Goal: Task Accomplishment & Management: Use online tool/utility

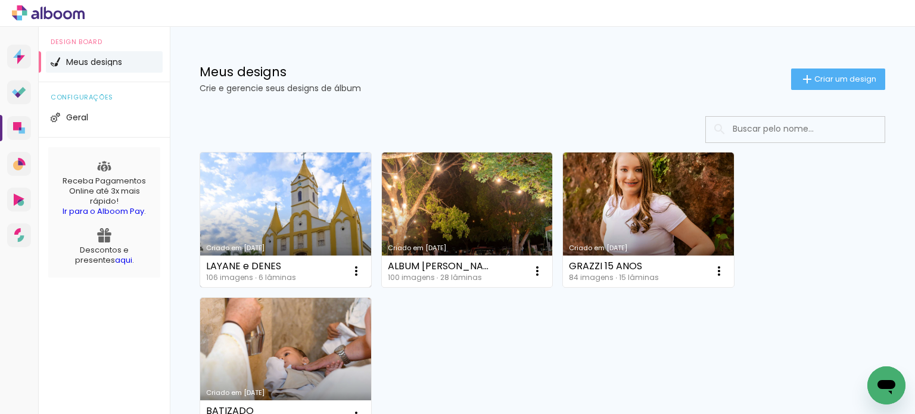
click at [310, 211] on link "Criado em [DATE]" at bounding box center [285, 220] width 171 height 135
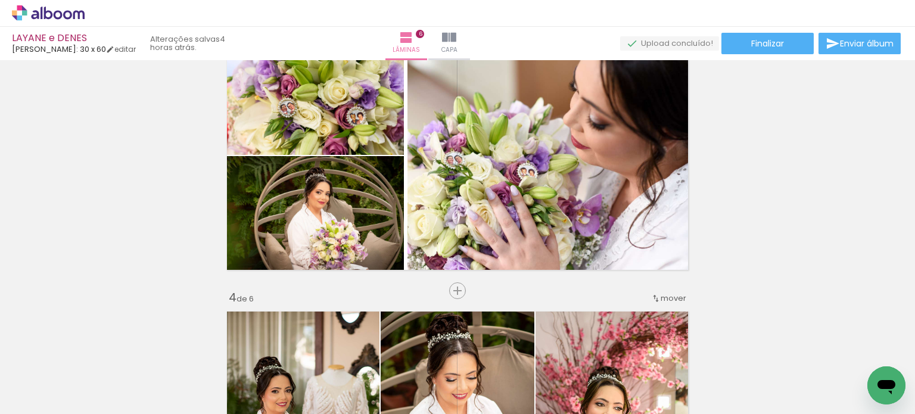
scroll to position [596, 0]
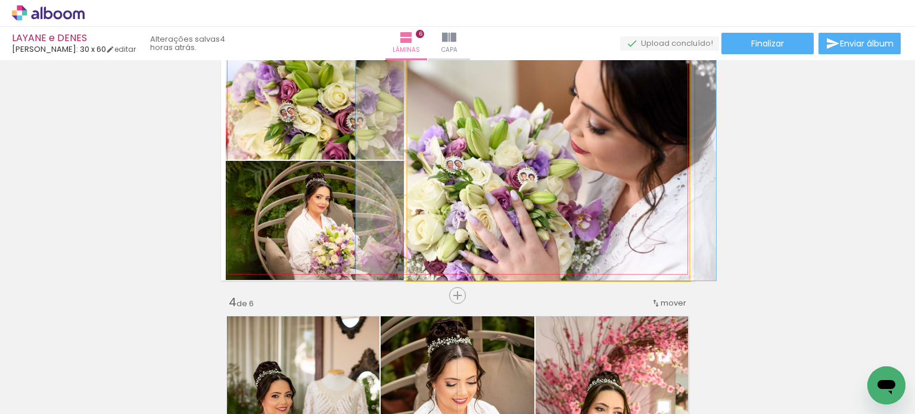
click at [586, 207] on quentale-photo at bounding box center [549, 160] width 282 height 241
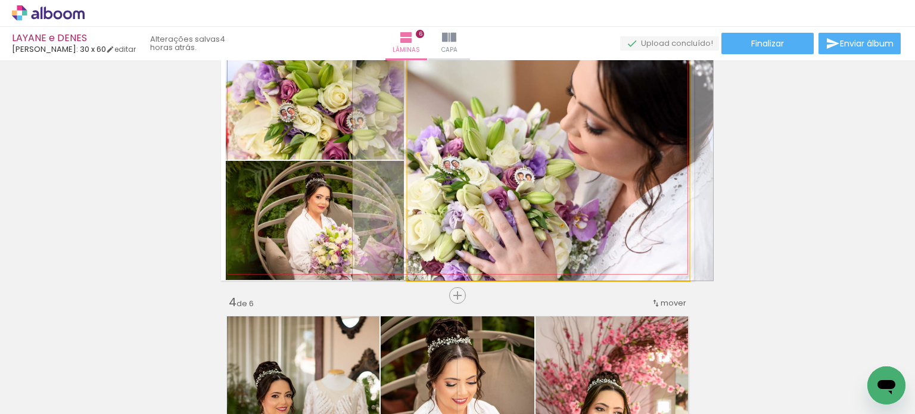
drag, startPoint x: 589, startPoint y: 206, endPoint x: 580, endPoint y: 208, distance: 8.7
click at [582, 208] on quentale-photo at bounding box center [549, 160] width 282 height 241
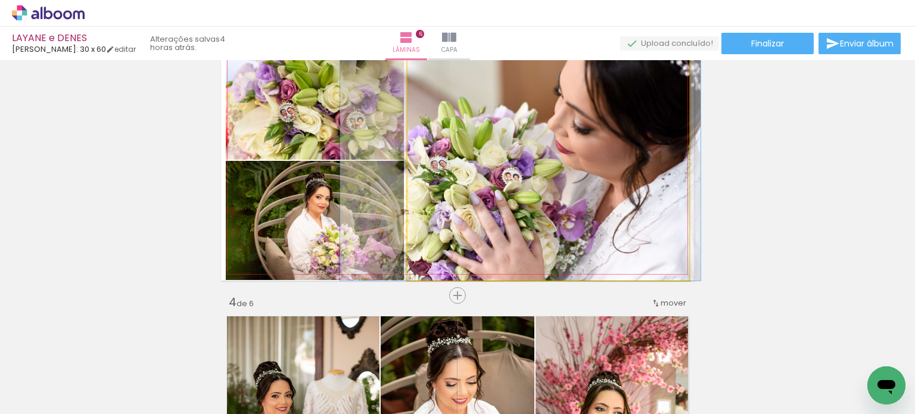
drag, startPoint x: 590, startPoint y: 216, endPoint x: 577, endPoint y: 216, distance: 12.5
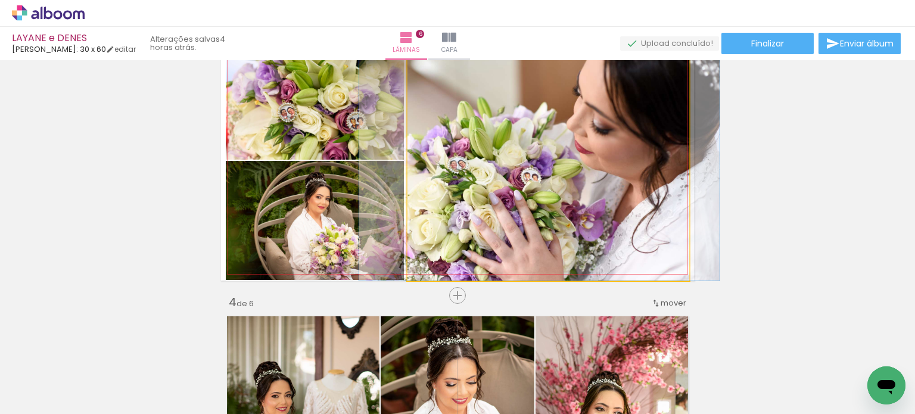
drag, startPoint x: 566, startPoint y: 223, endPoint x: 584, endPoint y: 224, distance: 17.9
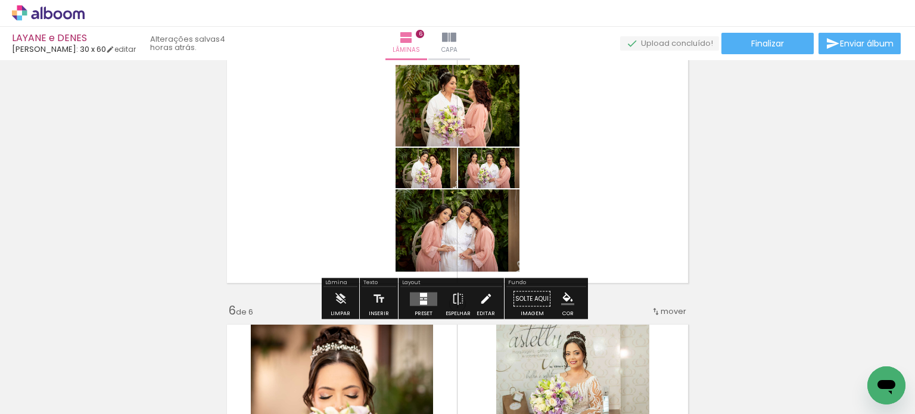
scroll to position [1152, 0]
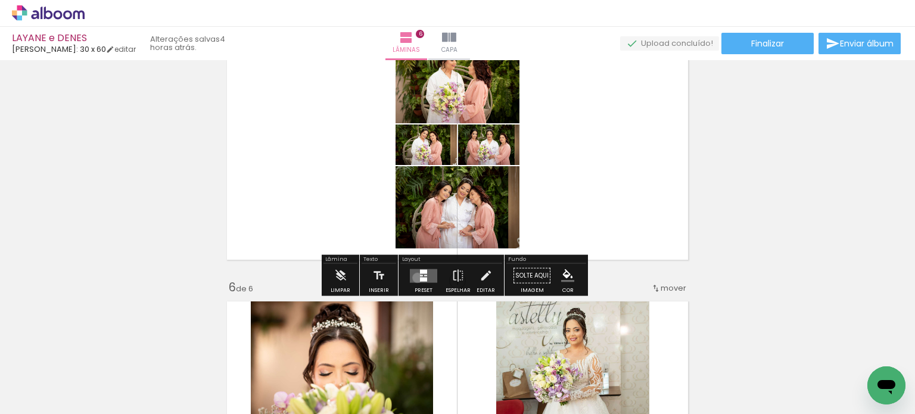
click at [415, 277] on quentale-layouter at bounding box center [423, 276] width 27 height 14
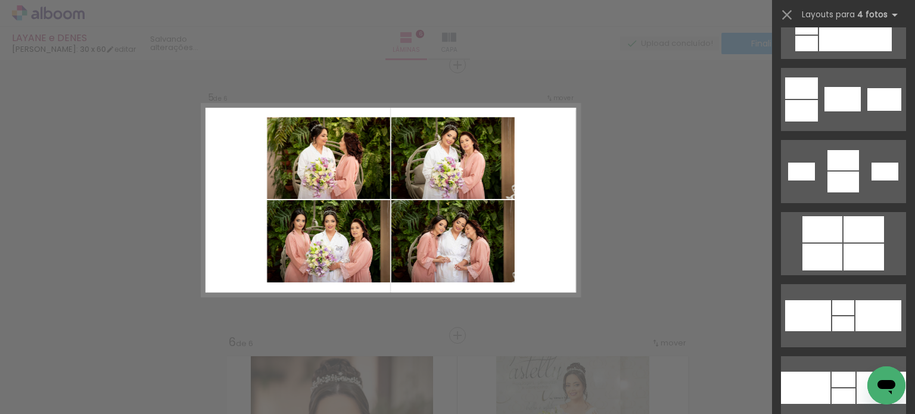
scroll to position [2066, 0]
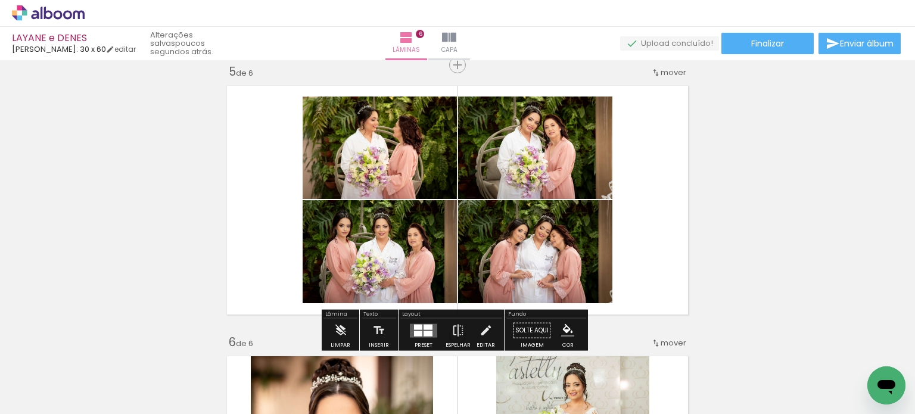
click at [427, 327] on div at bounding box center [428, 326] width 9 height 5
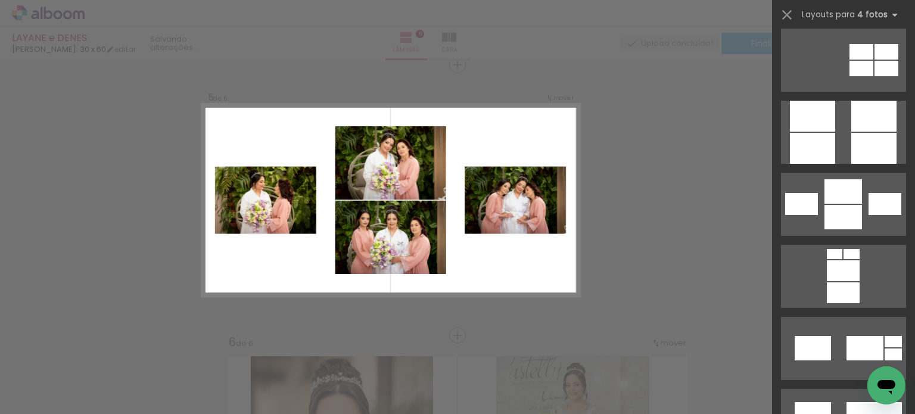
scroll to position [4063, 0]
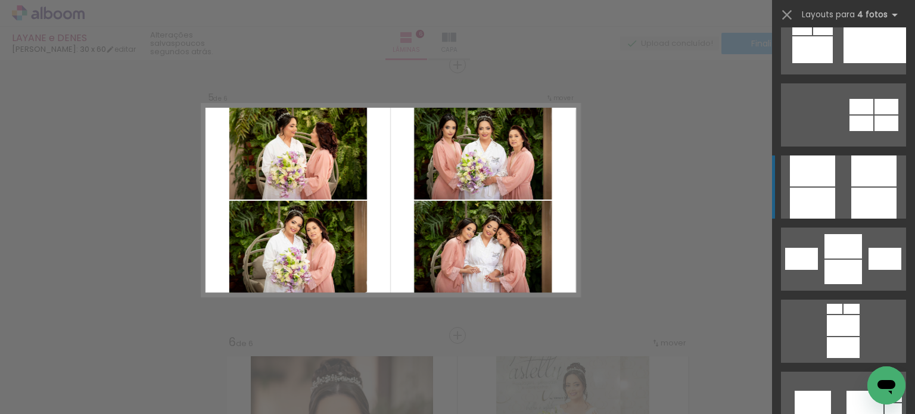
click at [840, 372] on quentale-layouter at bounding box center [843, 403] width 125 height 63
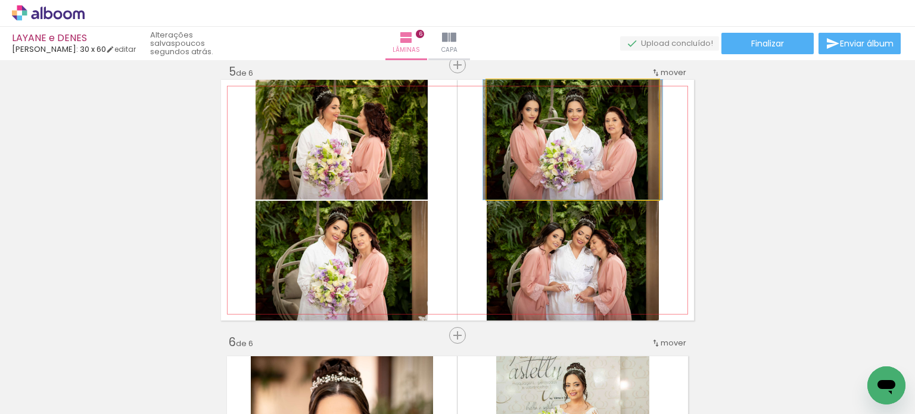
click at [584, 157] on quentale-photo at bounding box center [573, 140] width 172 height 120
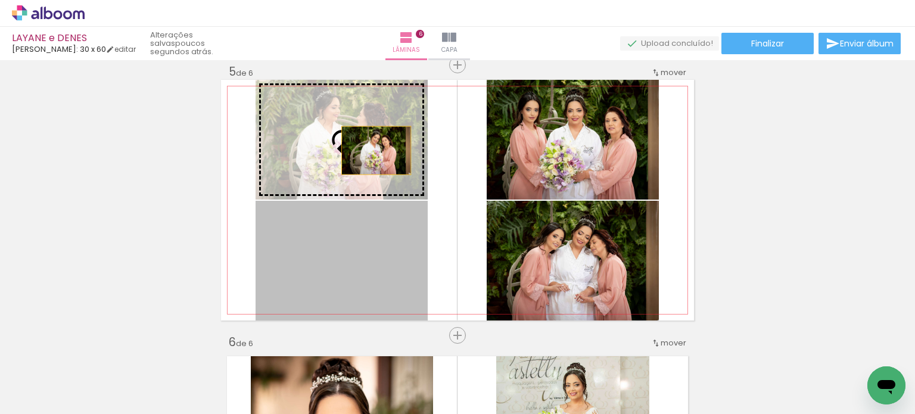
drag, startPoint x: 369, startPoint y: 250, endPoint x: 372, endPoint y: 150, distance: 99.6
click at [0, 0] on slot at bounding box center [0, 0] width 0 height 0
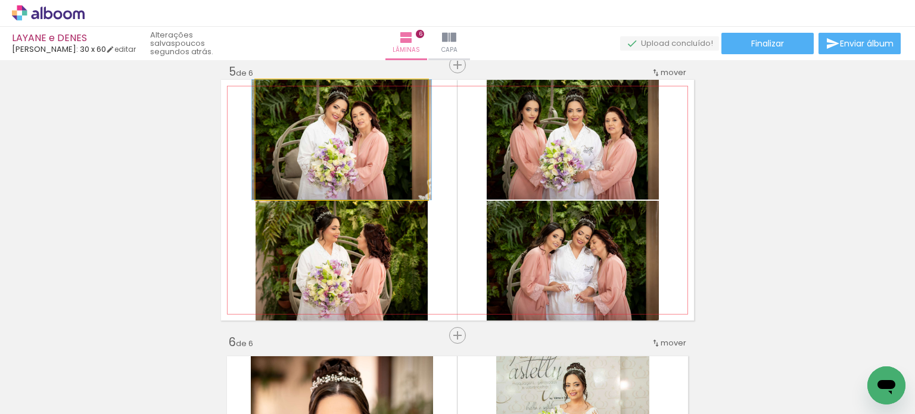
click at [389, 151] on quentale-photo at bounding box center [342, 140] width 172 height 120
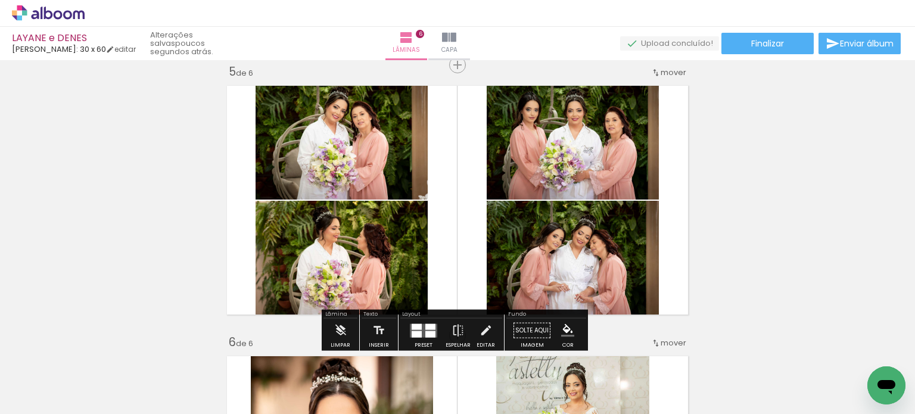
click at [386, 147] on quentale-photo at bounding box center [342, 140] width 172 height 120
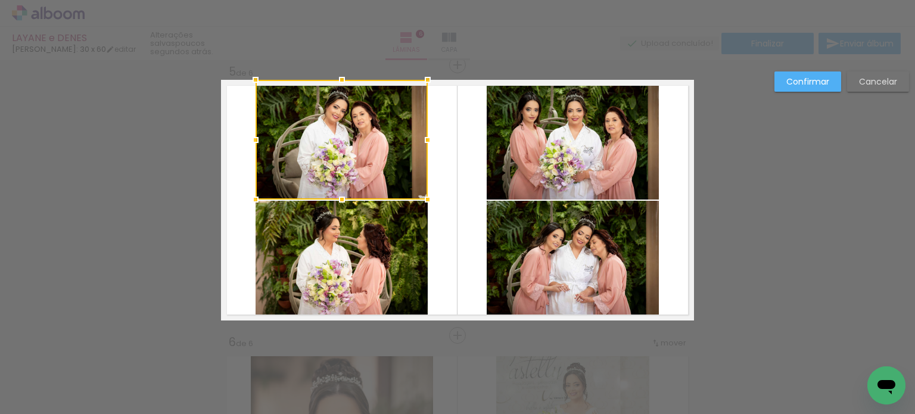
click at [350, 278] on quentale-photo at bounding box center [342, 261] width 172 height 120
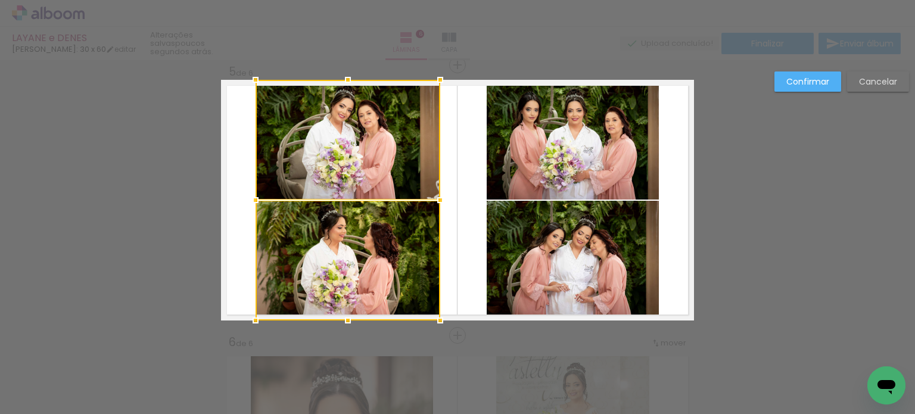
drag, startPoint x: 426, startPoint y: 201, endPoint x: 439, endPoint y: 201, distance: 12.5
click at [439, 201] on div at bounding box center [440, 200] width 24 height 24
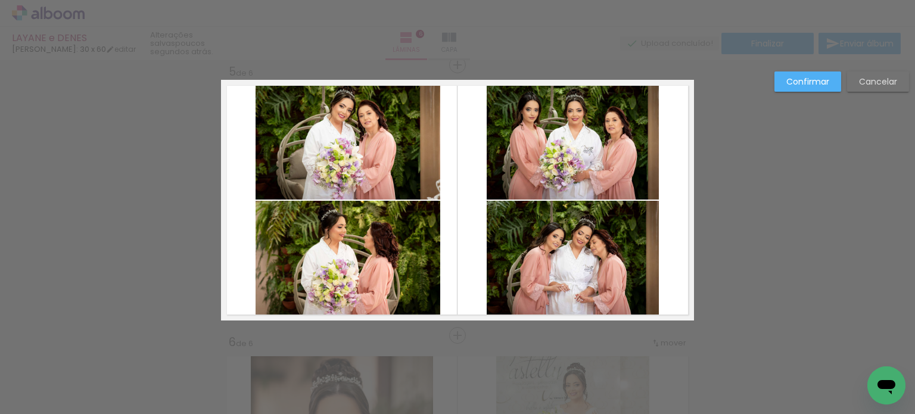
click at [592, 181] on quentale-photo at bounding box center [573, 140] width 172 height 120
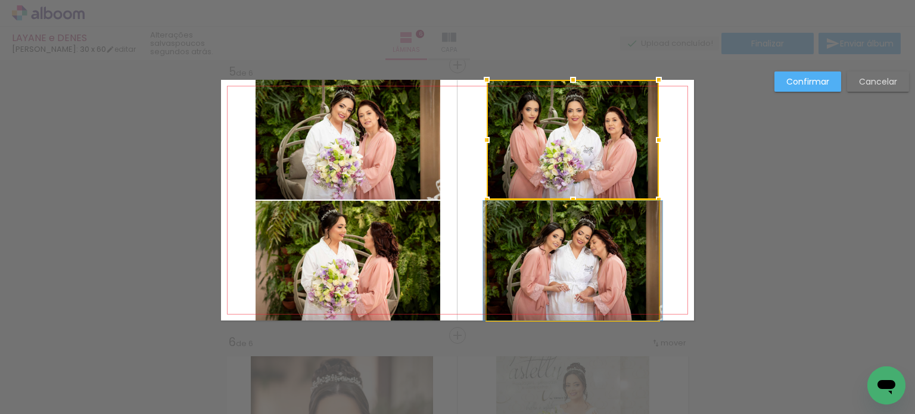
click at [583, 243] on quentale-photo at bounding box center [573, 261] width 172 height 120
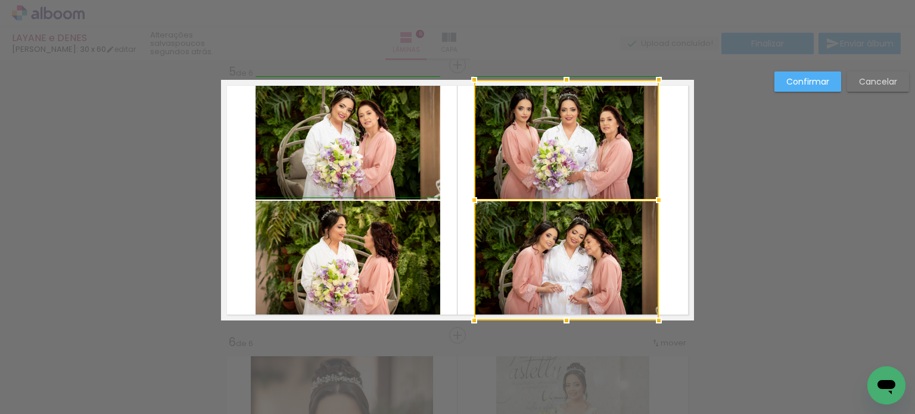
drag, startPoint x: 483, startPoint y: 198, endPoint x: 474, endPoint y: 198, distance: 8.9
click at [474, 198] on div at bounding box center [474, 200] width 24 height 24
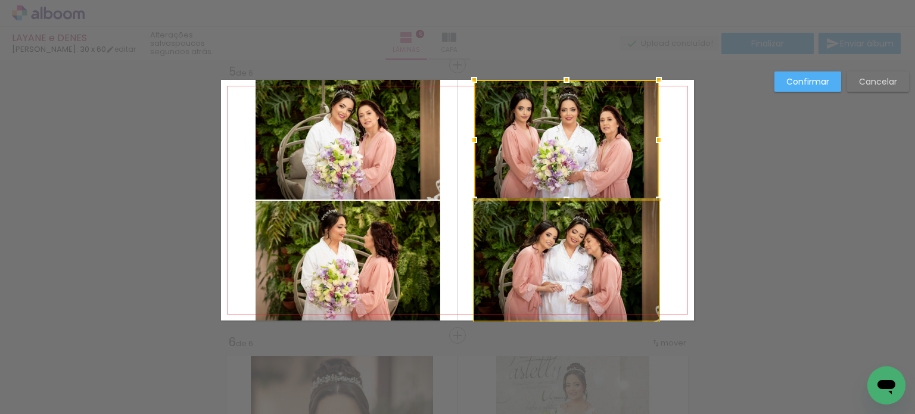
click at [582, 249] on quentale-photo at bounding box center [566, 260] width 185 height 119
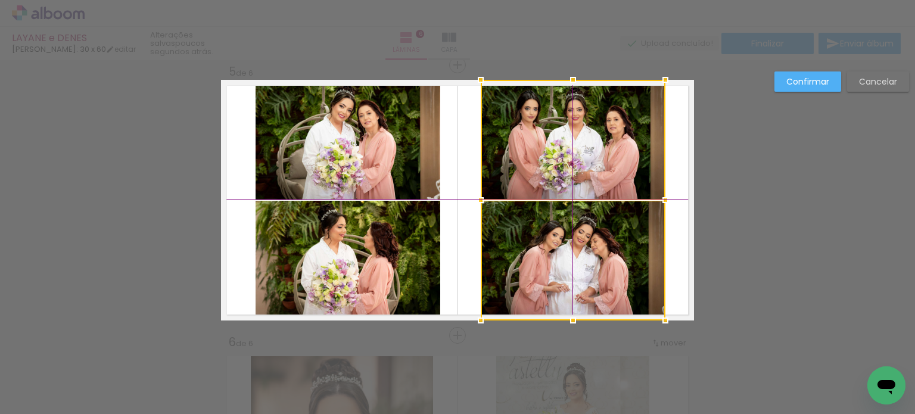
drag, startPoint x: 581, startPoint y: 169, endPoint x: 588, endPoint y: 169, distance: 7.2
click at [588, 169] on div at bounding box center [573, 200] width 185 height 241
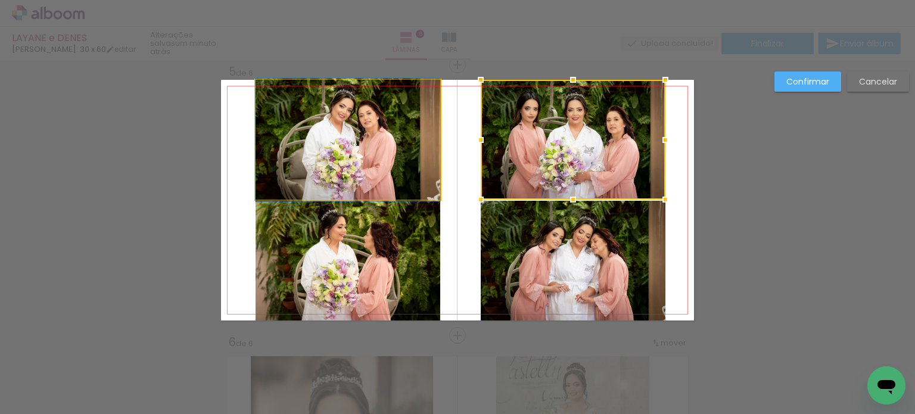
click at [360, 142] on quentale-photo at bounding box center [348, 140] width 185 height 120
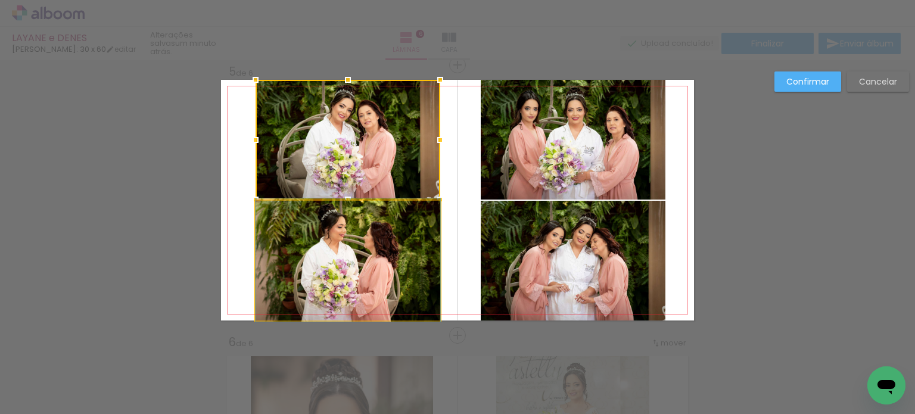
drag, startPoint x: 364, startPoint y: 269, endPoint x: 361, endPoint y: 254, distance: 14.6
click at [363, 269] on quentale-photo at bounding box center [348, 260] width 185 height 119
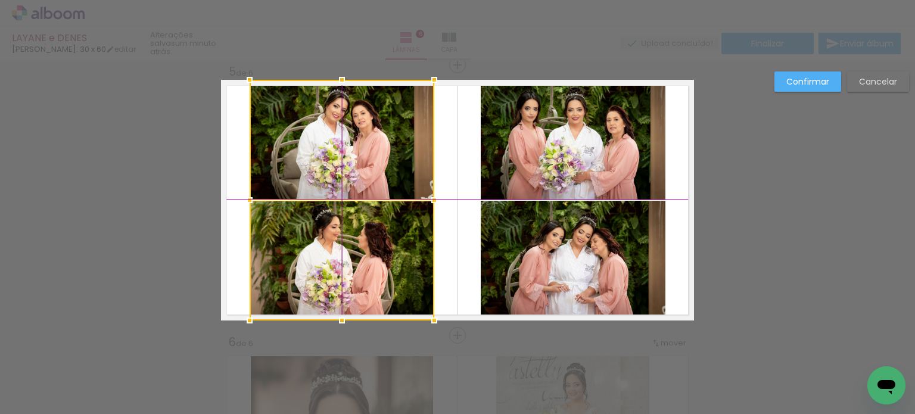
drag, startPoint x: 386, startPoint y: 159, endPoint x: 378, endPoint y: 160, distance: 7.4
click at [378, 160] on div at bounding box center [342, 200] width 185 height 241
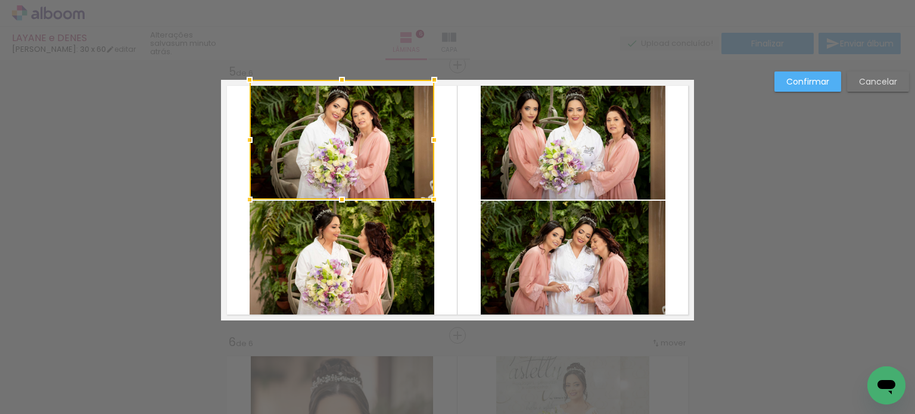
click at [0, 0] on slot "Confirmar" at bounding box center [0, 0] width 0 height 0
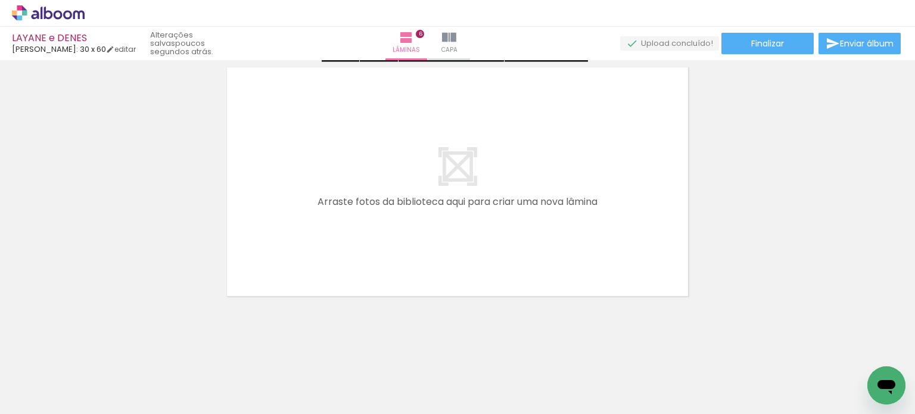
scroll to position [1660, 0]
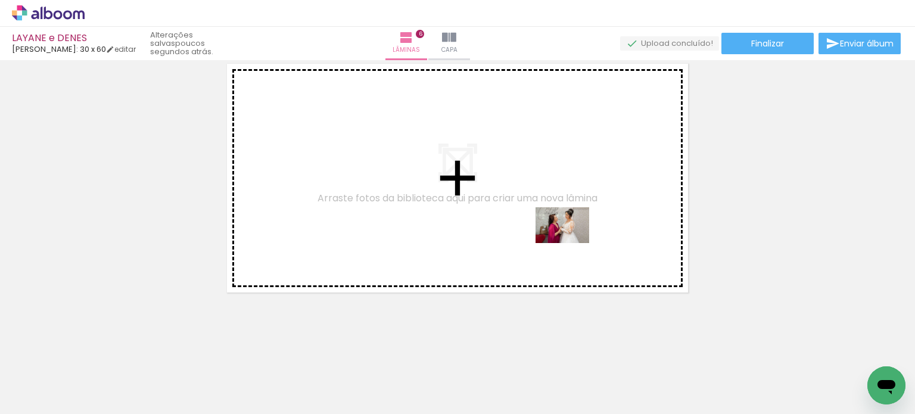
drag, startPoint x: 805, startPoint y: 389, endPoint x: 572, endPoint y: 243, distance: 274.7
click at [572, 243] on quentale-workspace at bounding box center [457, 207] width 915 height 414
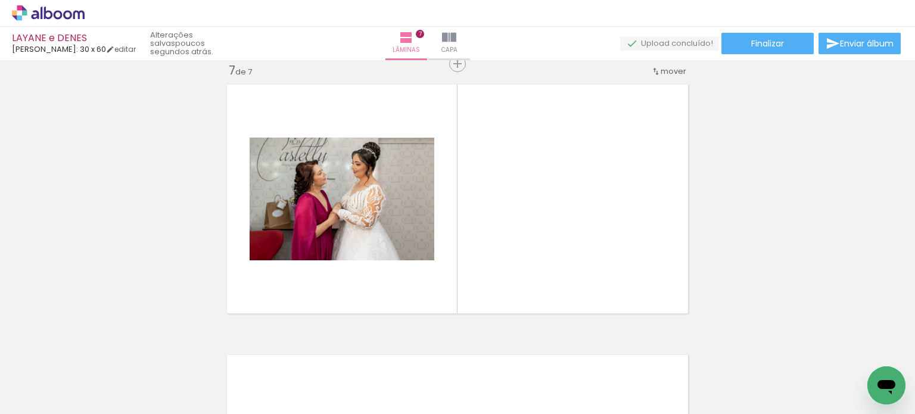
scroll to position [1638, 0]
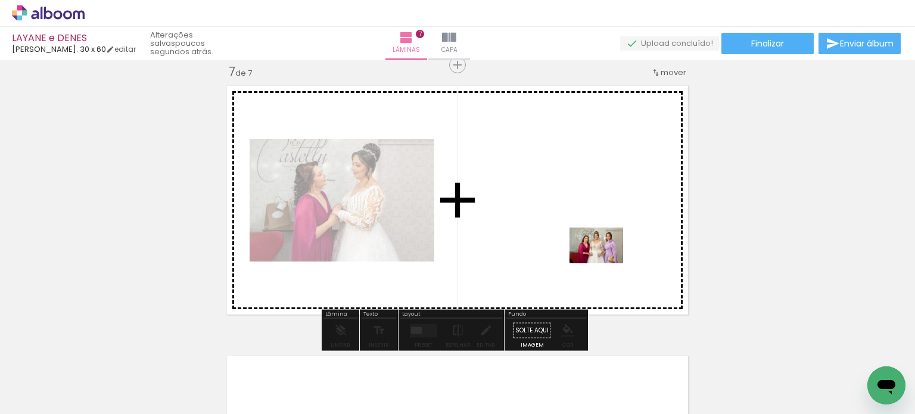
drag, startPoint x: 729, startPoint y: 367, endPoint x: 605, endPoint y: 263, distance: 160.8
click at [605, 263] on quentale-workspace at bounding box center [457, 207] width 915 height 414
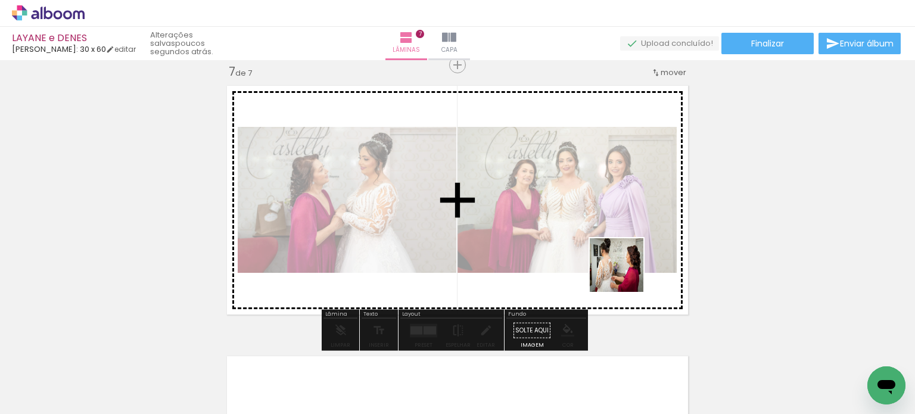
drag, startPoint x: 671, startPoint y: 358, endPoint x: 603, endPoint y: 246, distance: 131.0
click at [604, 245] on quentale-workspace at bounding box center [457, 207] width 915 height 414
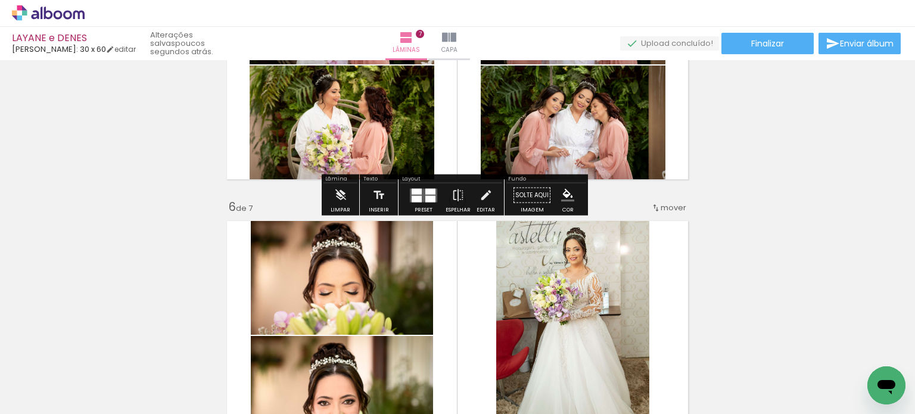
scroll to position [1241, 0]
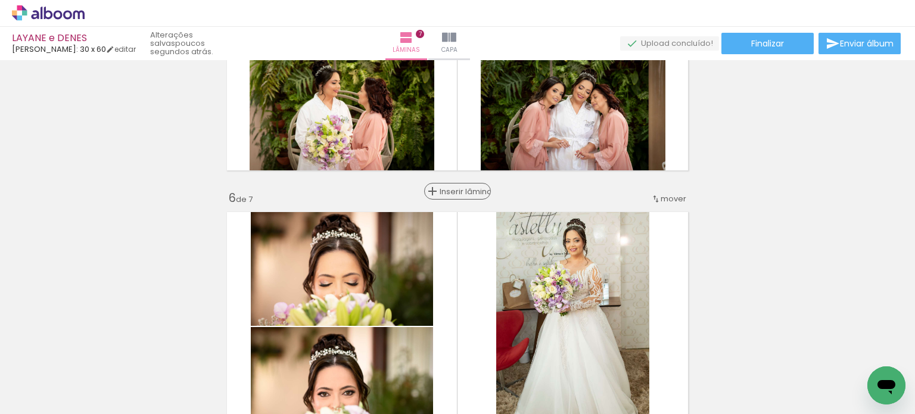
click at [451, 190] on span "Inserir lâmina" at bounding box center [463, 192] width 46 height 8
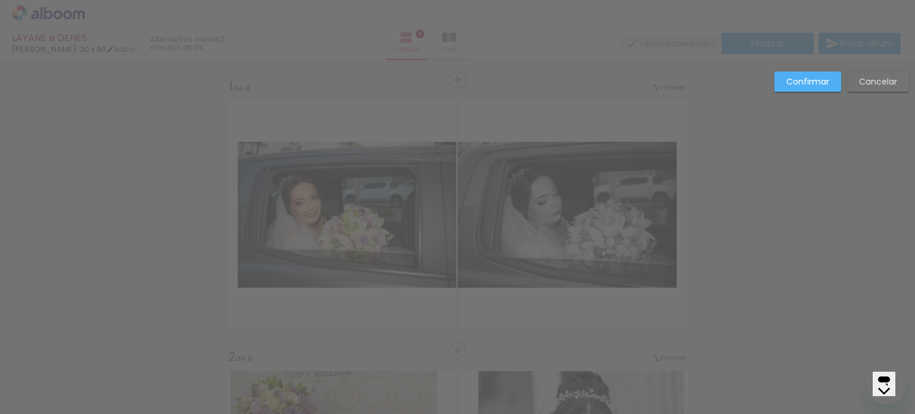
scroll to position [1368, 0]
